Goal: Task Accomplishment & Management: Use online tool/utility

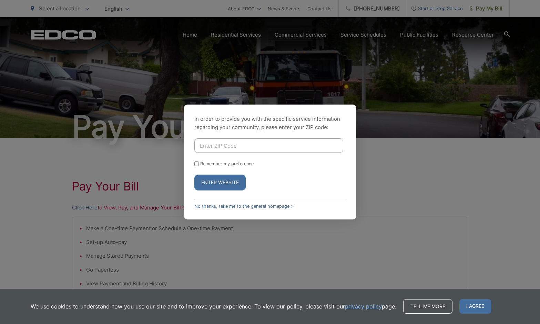
click at [224, 144] on input "Enter ZIP Code" at bounding box center [268, 145] width 149 height 14
type input "92029"
click at [217, 181] on button "Enter Website" at bounding box center [219, 182] width 51 height 16
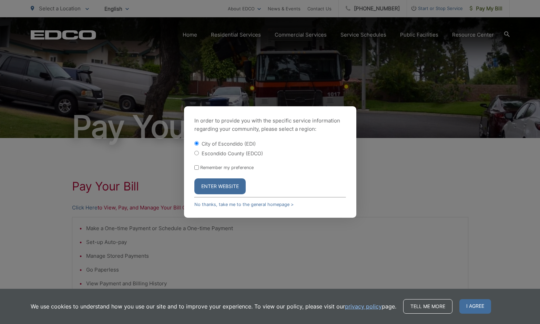
click at [196, 152] on input "Escondido County (EDCO)" at bounding box center [196, 153] width 4 height 4
radio input "true"
click at [222, 185] on button "Enter Website" at bounding box center [219, 186] width 51 height 16
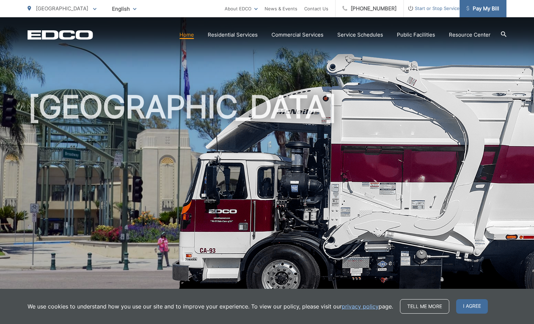
click at [487, 6] on span "Pay My Bill" at bounding box center [483, 8] width 33 height 8
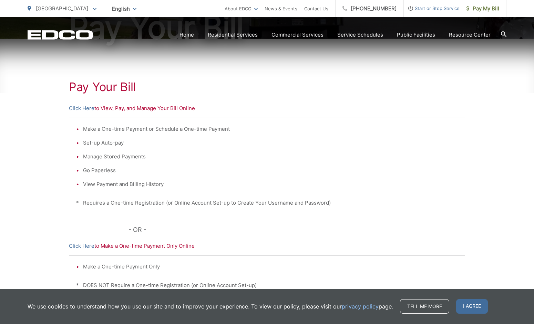
scroll to position [105, 0]
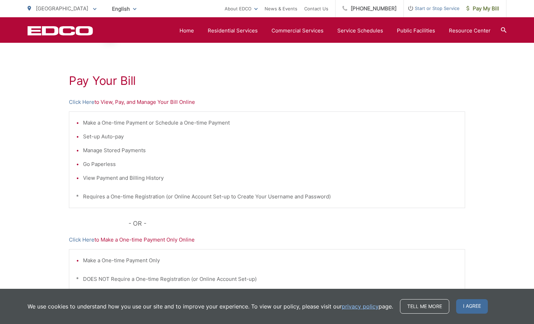
click at [140, 103] on p "Click Here to View, Pay, and Manage Your Bill Online" at bounding box center [267, 102] width 396 height 8
click at [75, 101] on link "Click Here" at bounding box center [82, 102] width 26 height 8
